Goal: Information Seeking & Learning: Learn about a topic

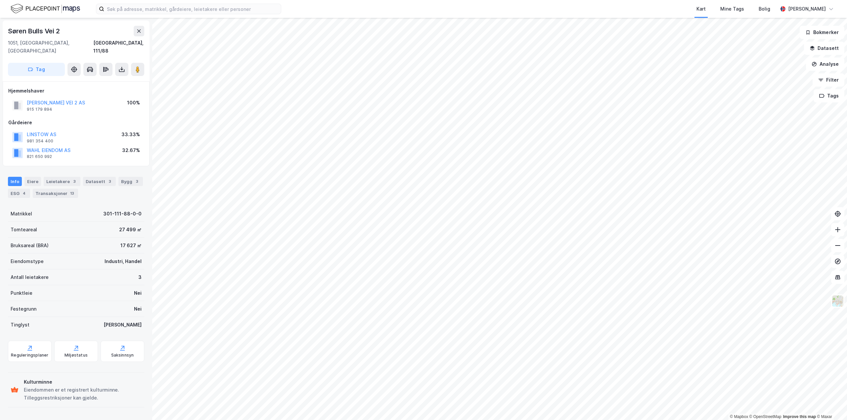
click at [504, 245] on div "© Mapbox © OpenStreetMap Improve this map © Maxar Søren Bulls [STREET_ADDRESS][…" at bounding box center [423, 219] width 847 height 403
click at [416, 229] on div "© Mapbox © OpenStreetMap Improve this map © Maxar Søren Bulls [STREET_ADDRESS][…" at bounding box center [423, 219] width 847 height 403
